Goal: Task Accomplishment & Management: Manage account settings

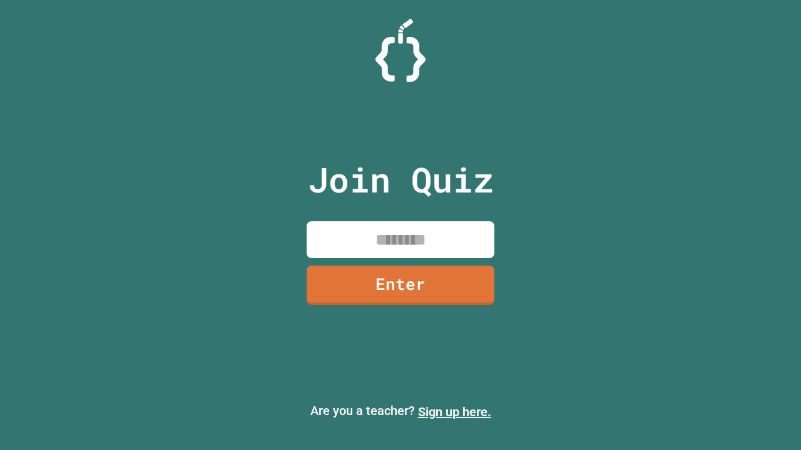
click at [454, 412] on link "Sign up here." at bounding box center [454, 412] width 73 height 15
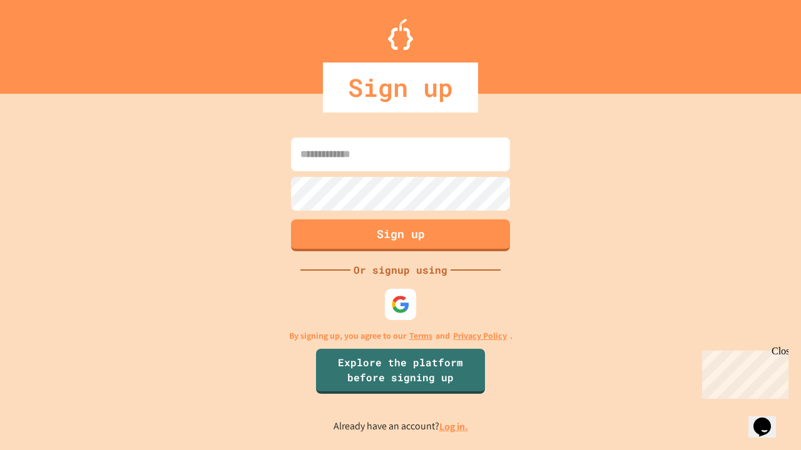
click at [454, 427] on link "Log in." at bounding box center [453, 426] width 29 height 13
